Goal: Task Accomplishment & Management: Manage account settings

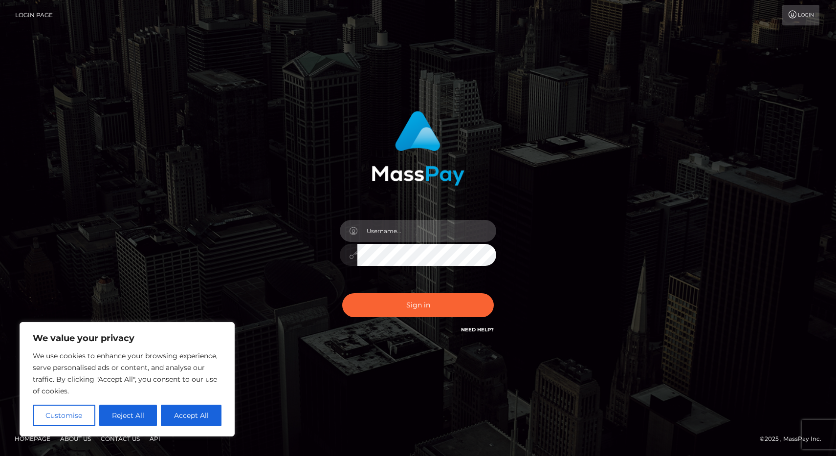
click at [412, 237] on input "text" at bounding box center [427, 231] width 139 height 22
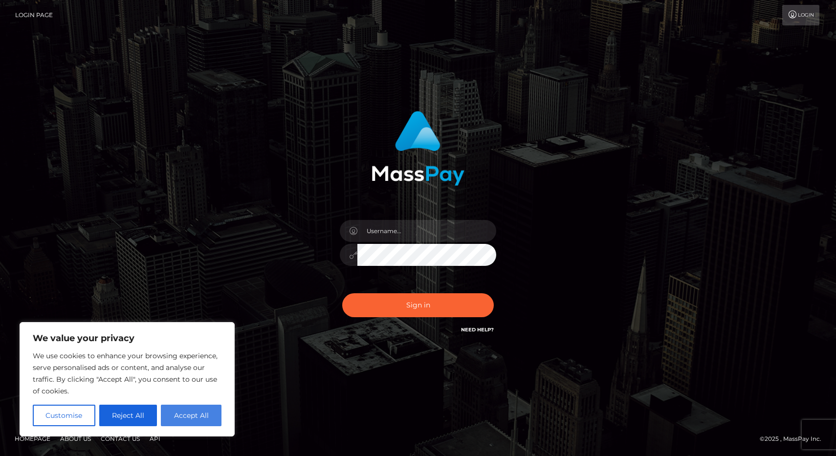
click at [195, 417] on button "Accept All" at bounding box center [191, 416] width 61 height 22
checkbox input "true"
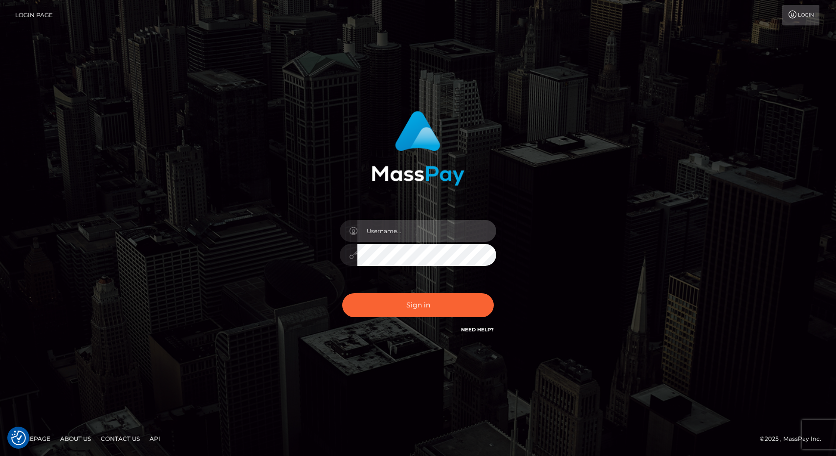
click at [410, 227] on input "text" at bounding box center [427, 231] width 139 height 22
click at [484, 234] on input "text" at bounding box center [427, 231] width 139 height 22
click at [420, 233] on input "text" at bounding box center [427, 231] width 139 height 22
type input "feetgirldeesse@gmail.com"
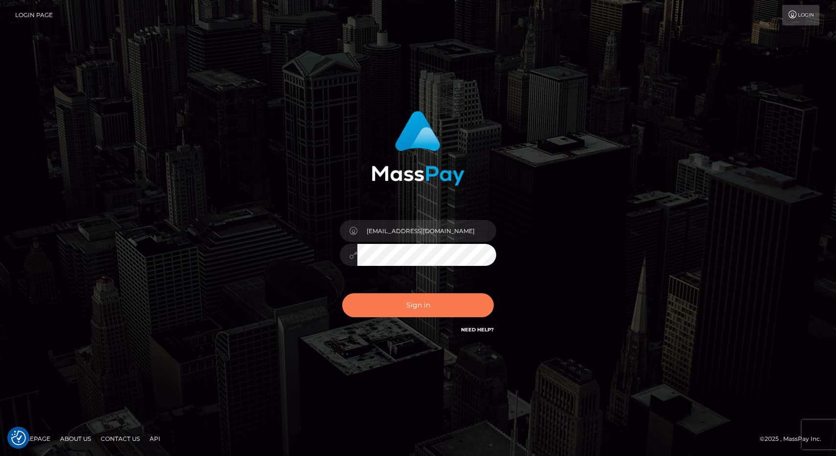
click at [451, 307] on button "Sign in" at bounding box center [418, 305] width 152 height 24
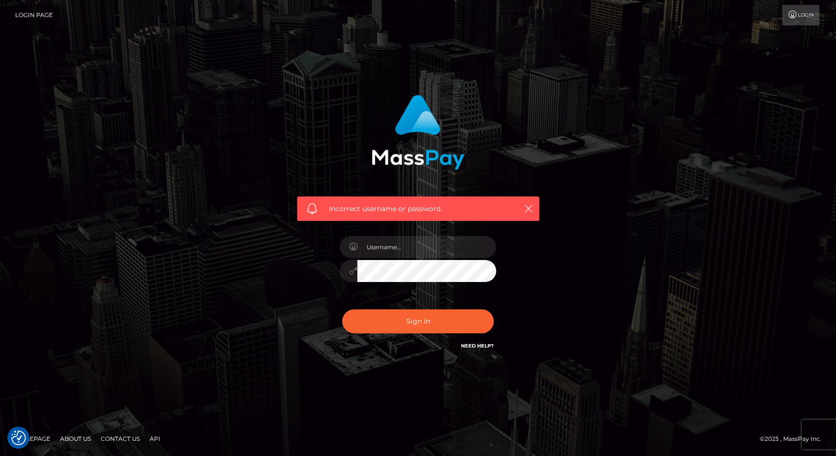
checkbox input "true"
paste input "ZmVldGdpcmxkZWVzc2VAZ21haWwuY29t"
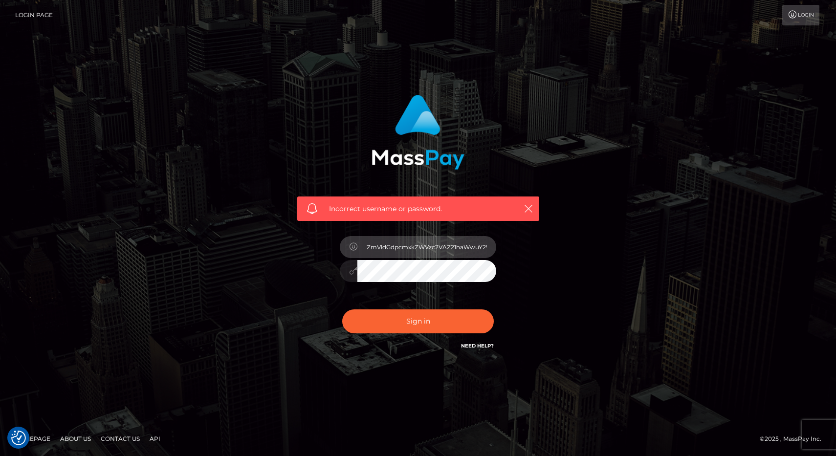
type input "ZmVldGdpcmxkZWVzc2VAZ21haWwuY29t"
click at [418, 321] on button "Sign in" at bounding box center [418, 322] width 152 height 24
